Goal: Use online tool/utility: Utilize a website feature to perform a specific function

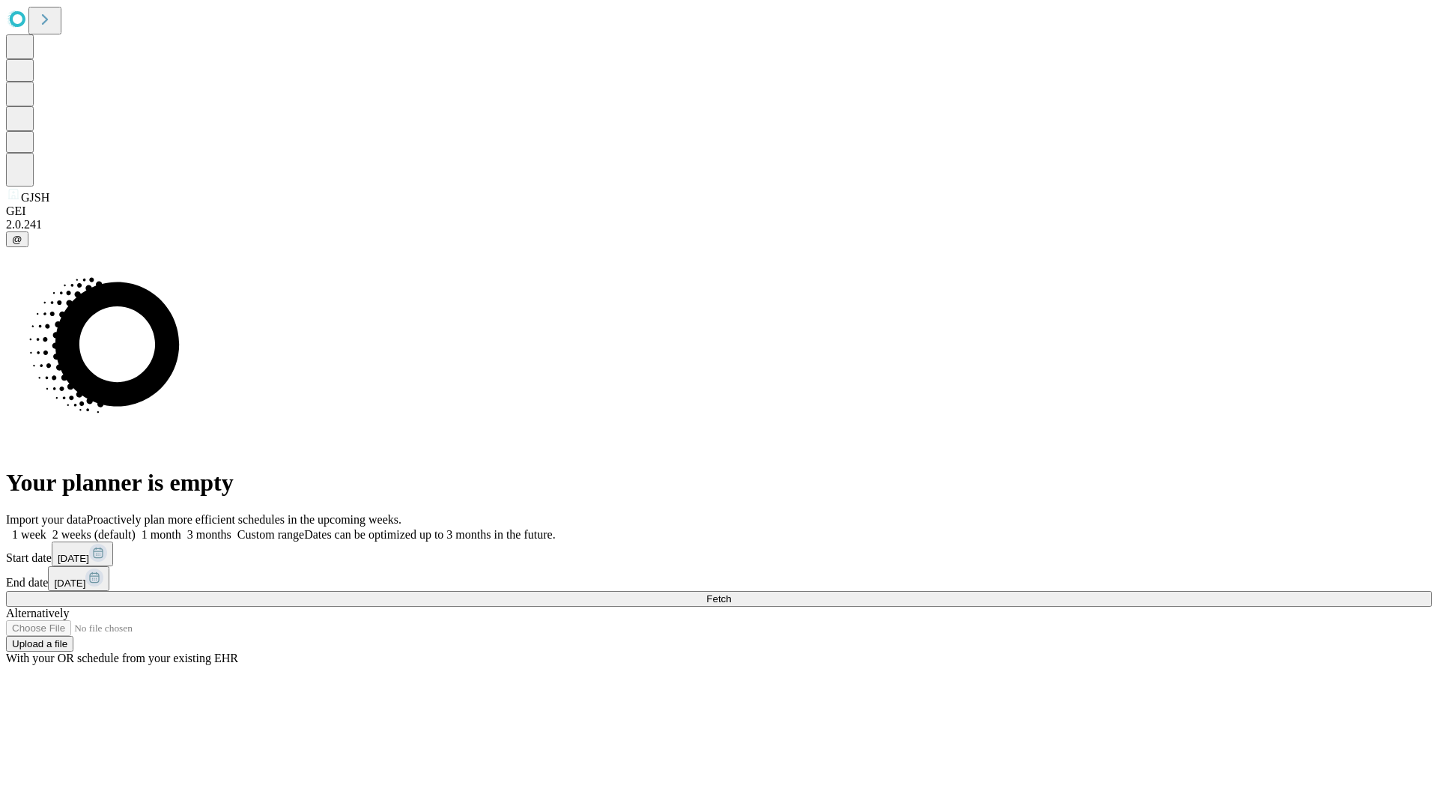
click at [731, 593] on span "Fetch" at bounding box center [718, 598] width 25 height 11
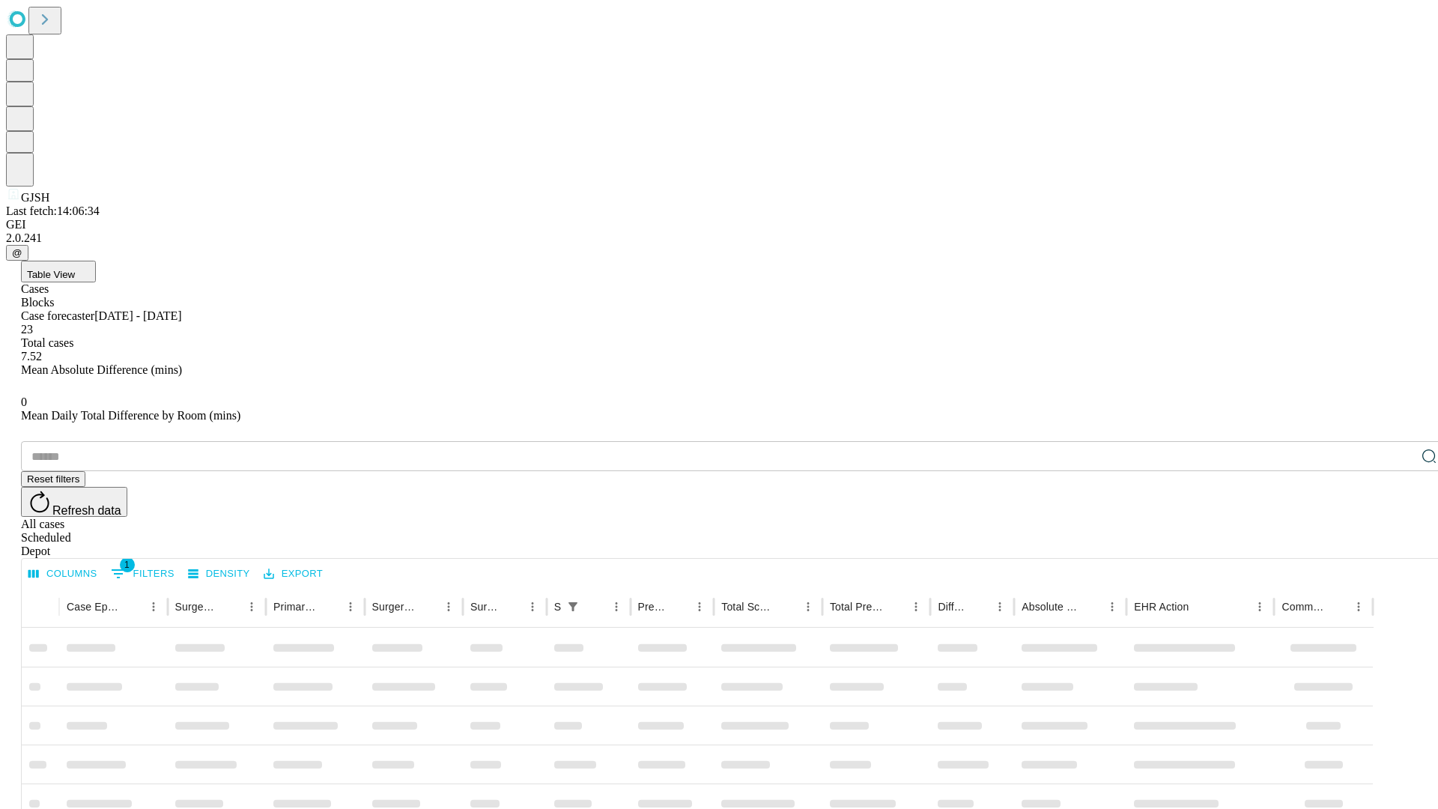
click at [75, 269] on span "Table View" at bounding box center [51, 274] width 48 height 11
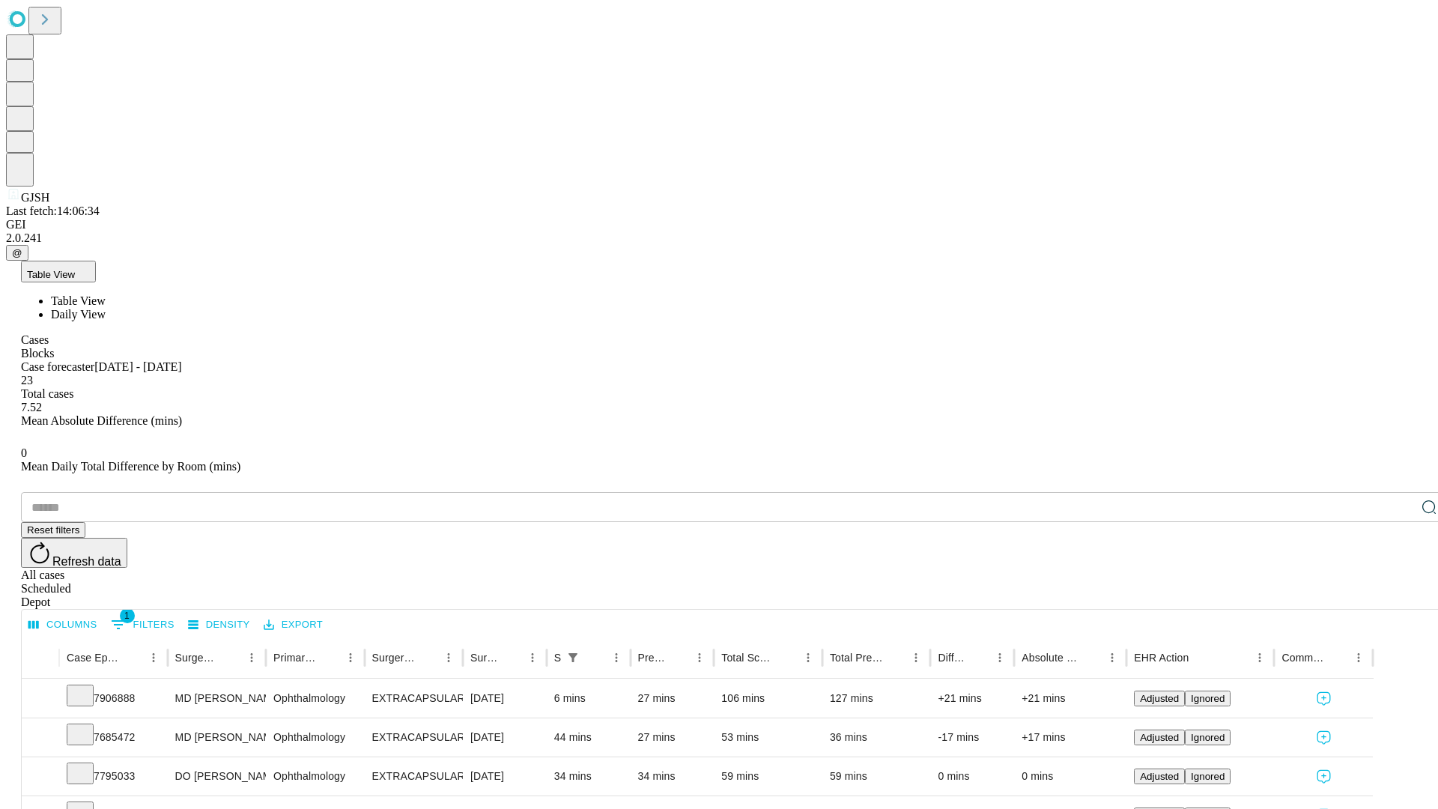
click at [106, 308] on span "Daily View" at bounding box center [78, 314] width 55 height 13
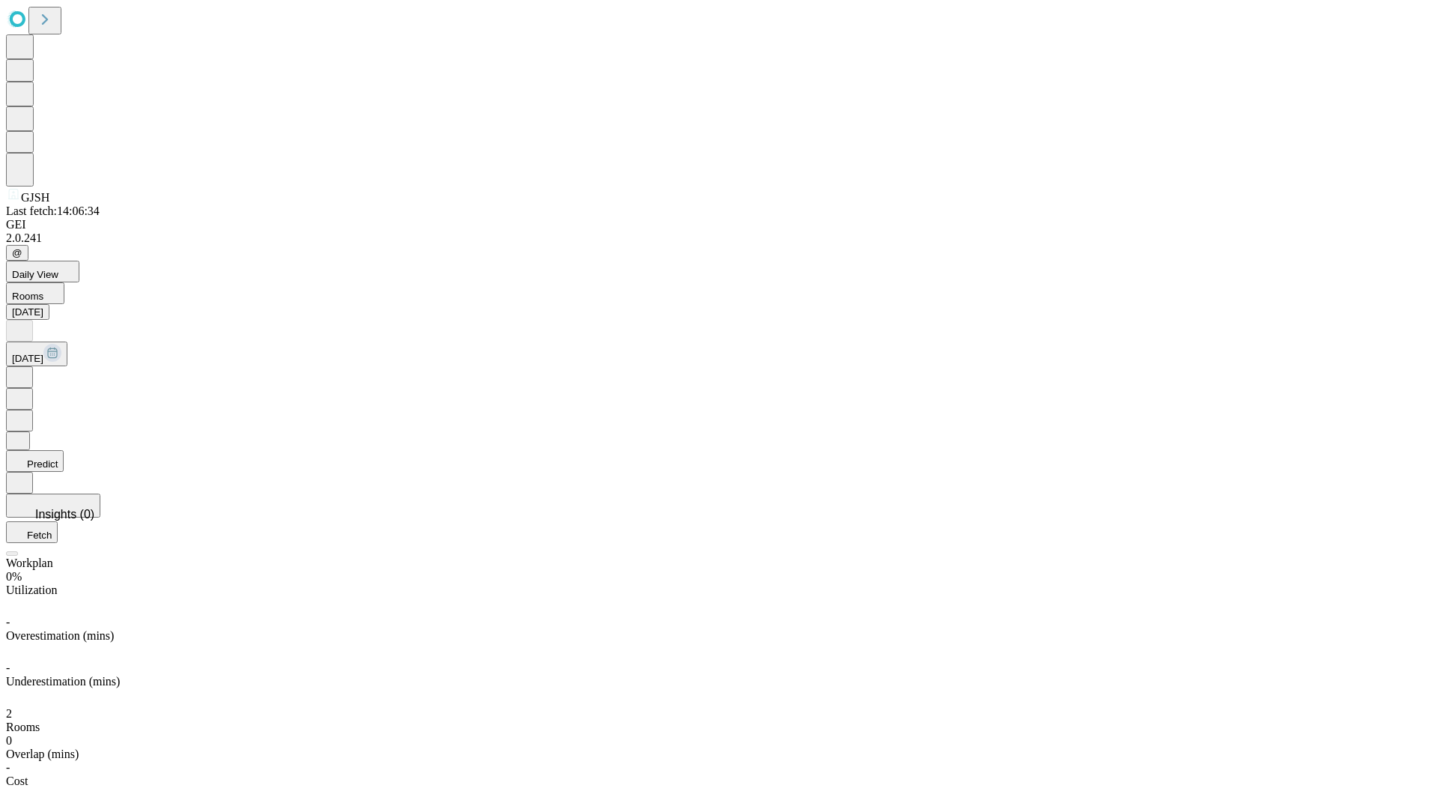
click at [64, 450] on button "Predict" at bounding box center [35, 461] width 58 height 22
